Goal: Navigation & Orientation: Find specific page/section

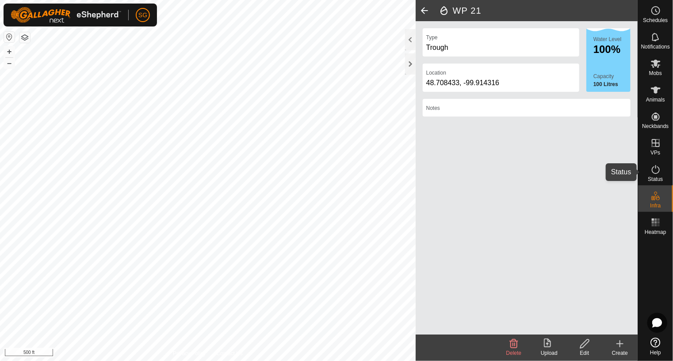
click at [653, 171] on icon at bounding box center [655, 169] width 11 height 11
